Goal: Task Accomplishment & Management: Complete application form

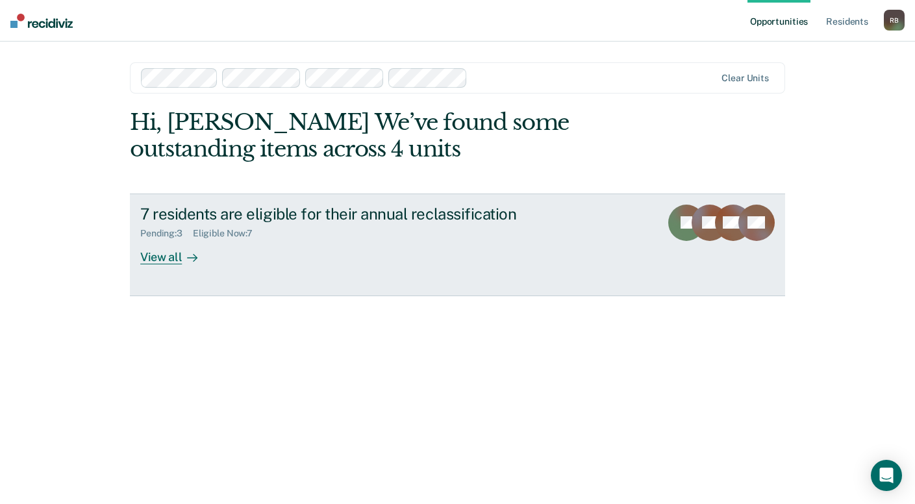
click at [199, 208] on div "7 residents are eligible for their annual reclassification" at bounding box center [368, 213] width 456 height 19
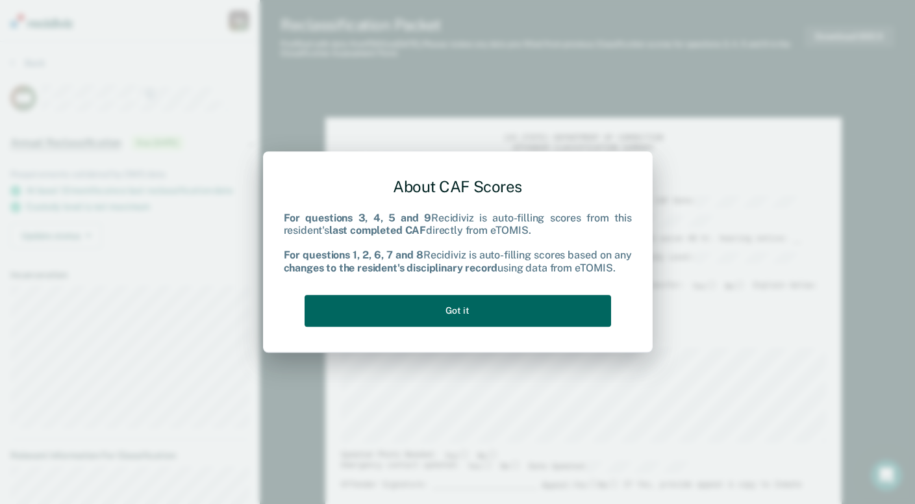
click at [454, 311] on button "Got it" at bounding box center [457, 311] width 306 height 32
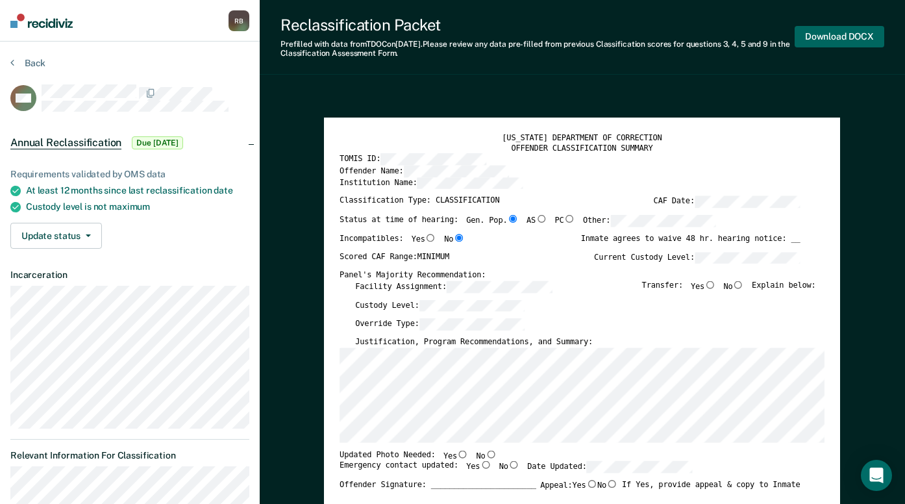
click at [825, 41] on button "Download DOCX" at bounding box center [839, 36] width 90 height 21
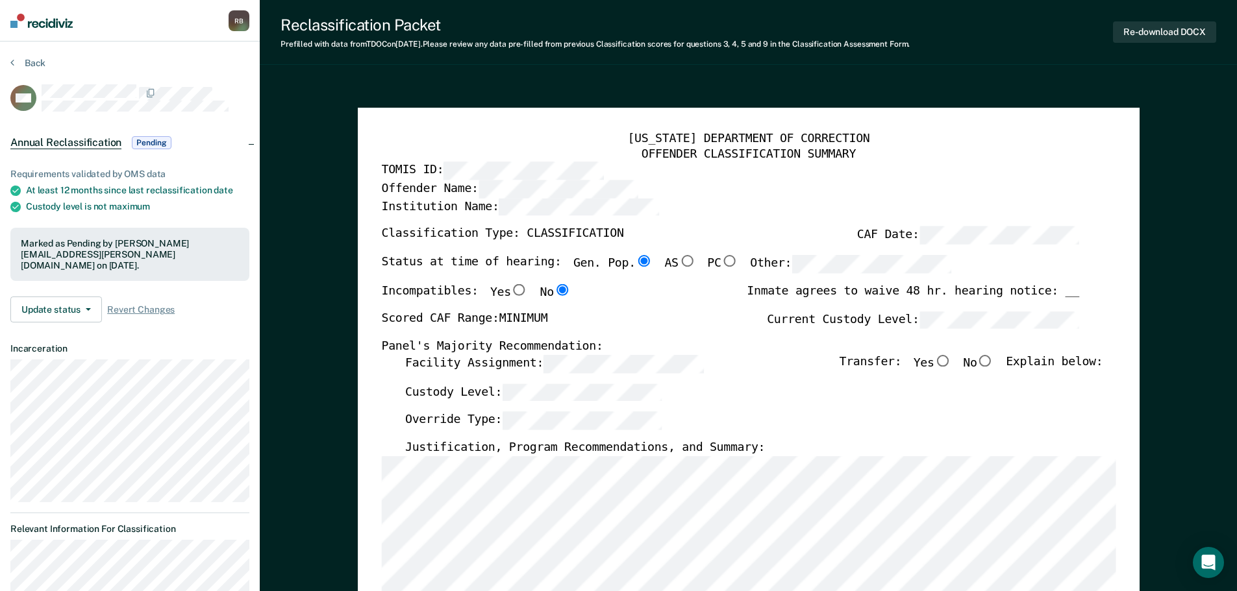
click at [759, 373] on div "Facility Assignment: Transfer: Yes No Explain below:" at bounding box center [752, 369] width 697 height 29
type textarea "x"
radio input "false"
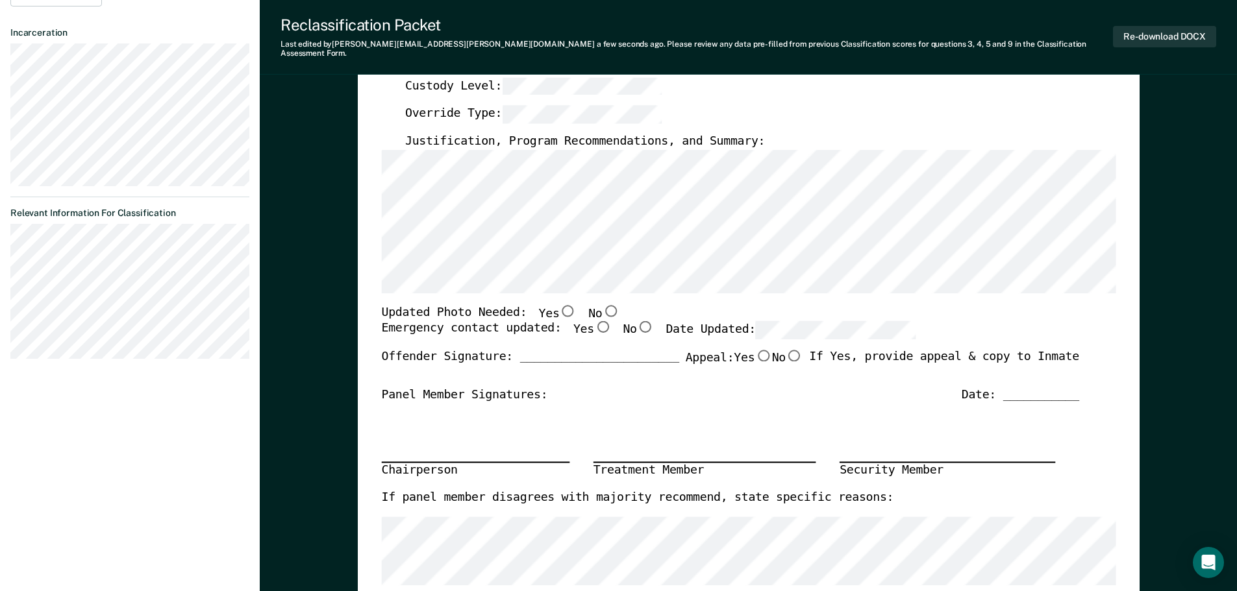
scroll to position [260, 0]
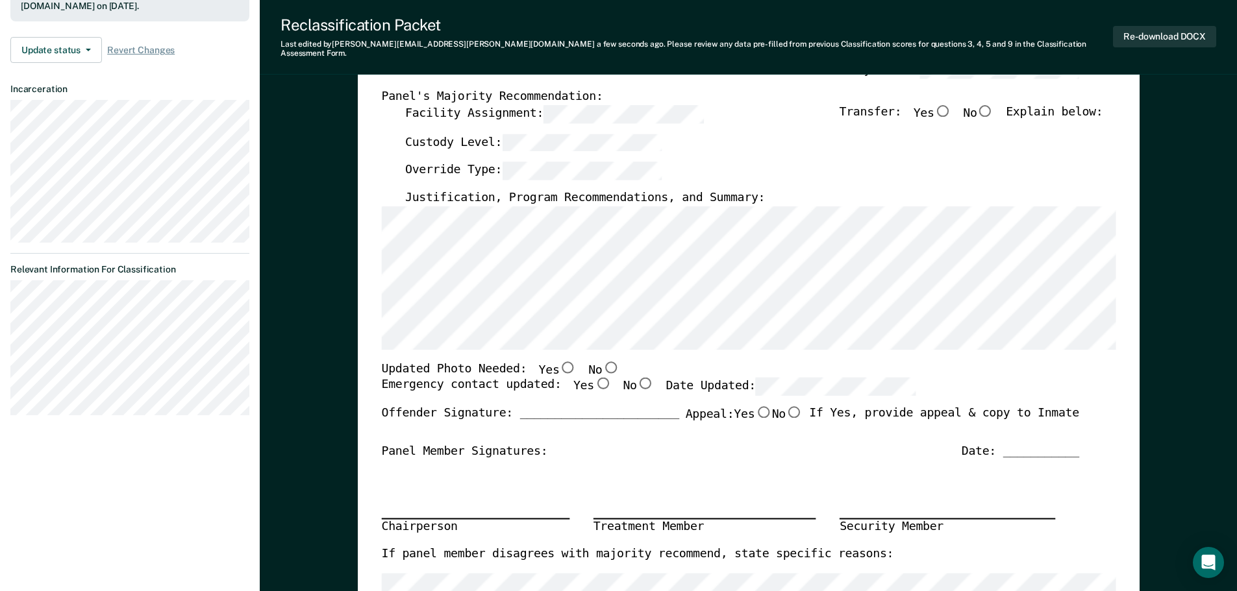
click at [370, 210] on div "[US_STATE] DEPARTMENT OF CORRECTION OFFENDER CLASSIFICATION SUMMARY TOMIS ID: O…" at bounding box center [749, 367] width 782 height 1018
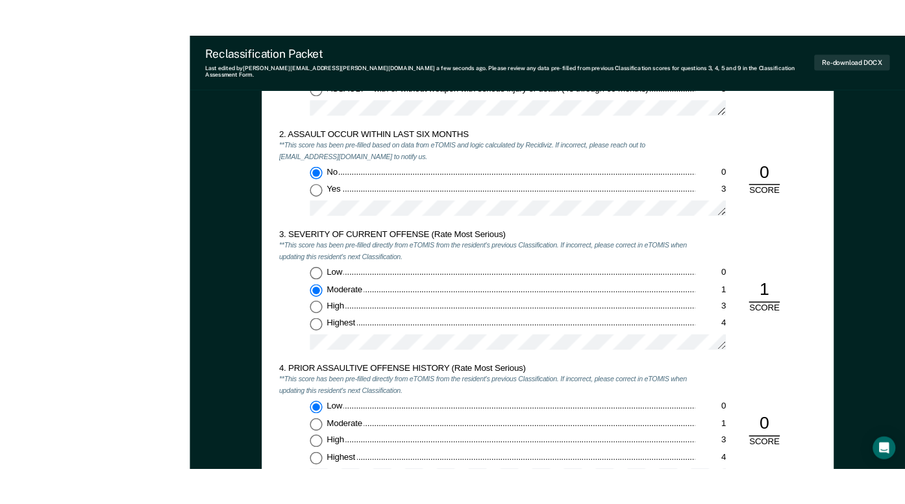
scroll to position [1558, 0]
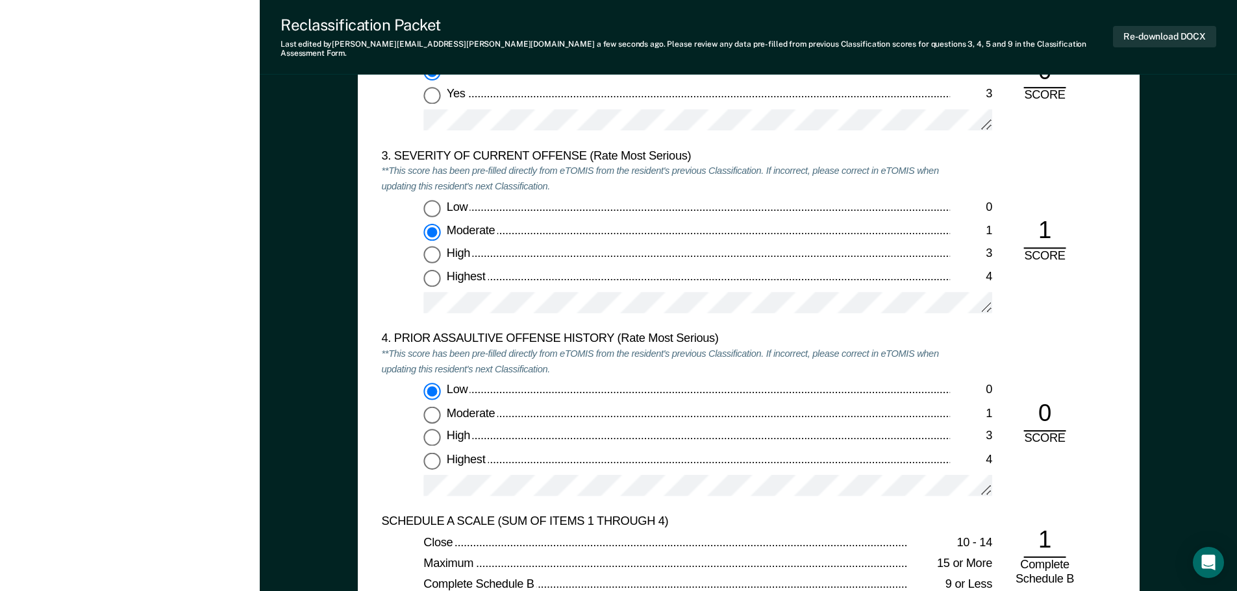
click at [523, 280] on div "Low 0 Moderate 1 High 3 Highest 4" at bounding box center [665, 263] width 569 height 125
click at [914, 312] on div "3. SEVERITY OF CURRENT OFFENSE (Rate Most Serious) **This score has been pre-fi…" at bounding box center [748, 239] width 734 height 183
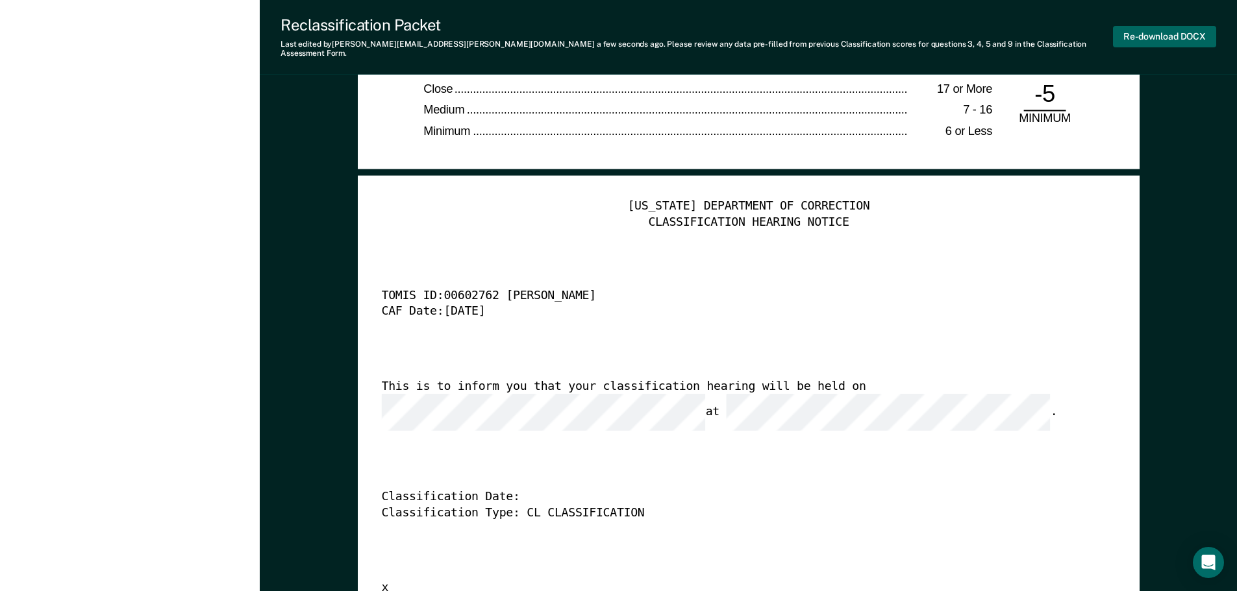
scroll to position [0, 0]
click at [914, 26] on button "Re-download DOCX" at bounding box center [1164, 36] width 103 height 21
type textarea "x"
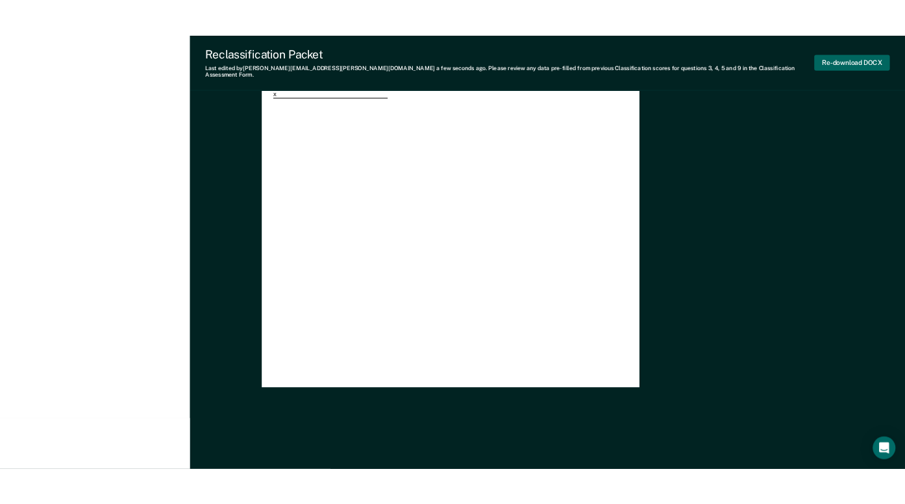
scroll to position [2500, 0]
